Goal: Transaction & Acquisition: Download file/media

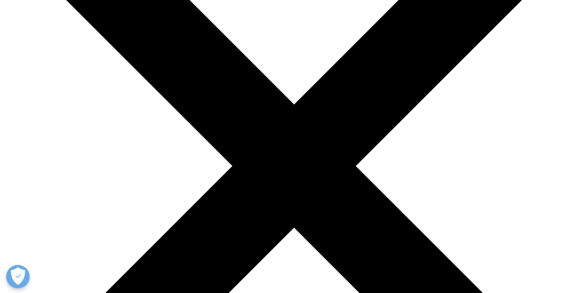
scroll to position [150, 0]
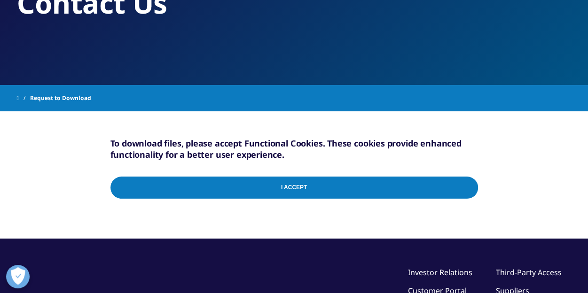
scroll to position [138, 0]
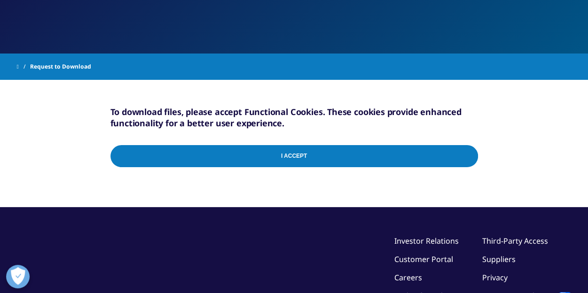
click at [318, 150] on input "I Accept" at bounding box center [294, 156] width 368 height 22
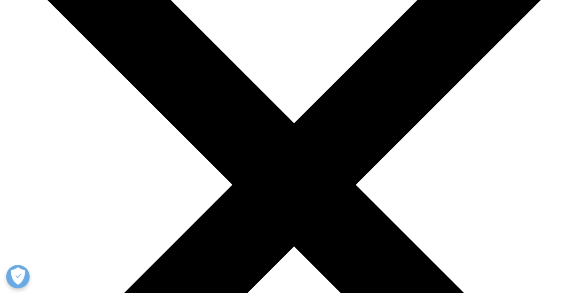
scroll to position [200, 0]
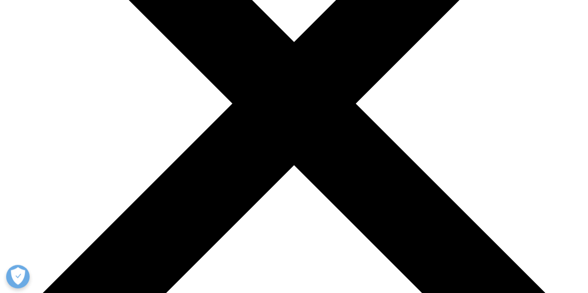
click at [28, 275] on button "Open Preferences" at bounding box center [18, 277] width 24 height 24
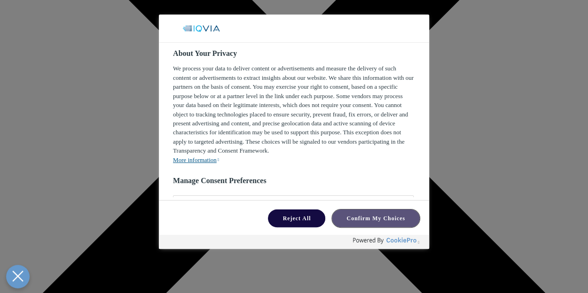
click at [369, 223] on button "Confirm My Choices" at bounding box center [376, 219] width 88 height 18
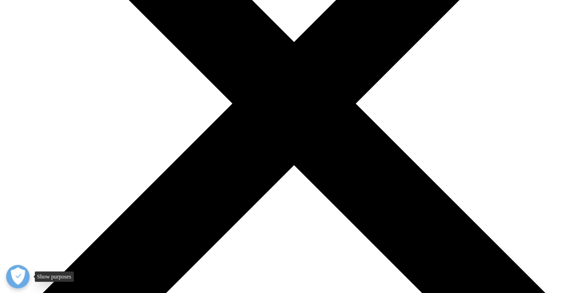
click at [28, 265] on button "Open Preferences" at bounding box center [18, 277] width 24 height 24
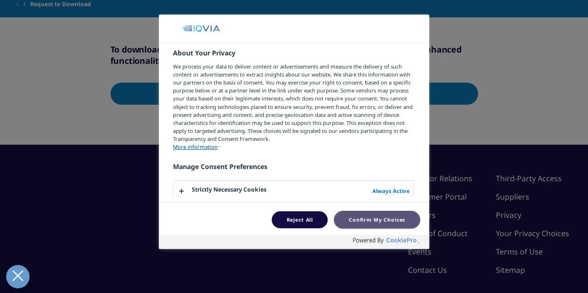
click at [390, 215] on button "Confirm My Choices" at bounding box center [377, 220] width 86 height 17
